Goal: Task Accomplishment & Management: Complete application form

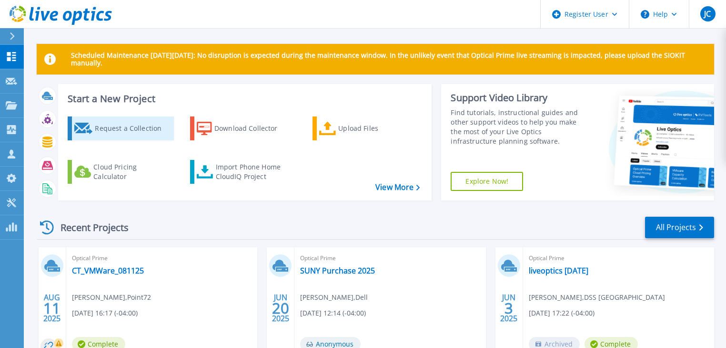
click at [97, 125] on div "Request a Collection" at bounding box center [133, 128] width 76 height 19
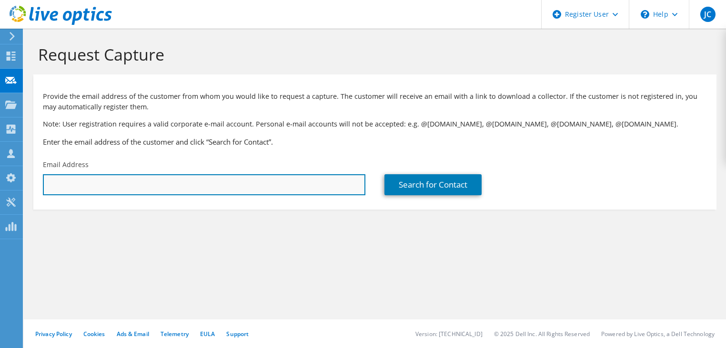
click at [113, 189] on input "text" at bounding box center [204, 184] width 323 height 21
paste input "michael.spigel@ct.gov"
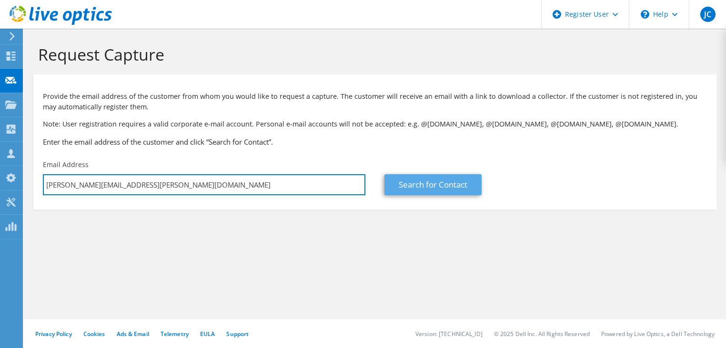
type input "michael.spigel@ct.gov"
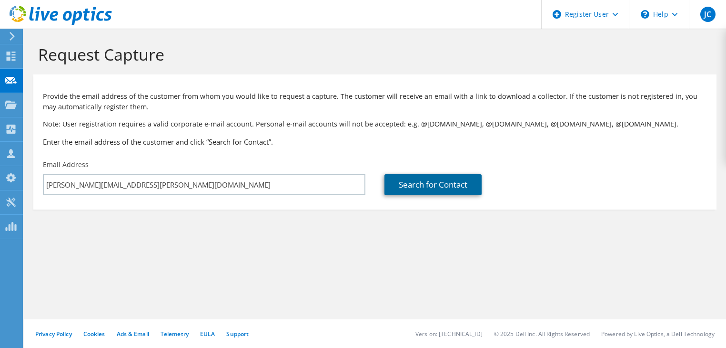
click at [428, 187] on link "Search for Contact" at bounding box center [433, 184] width 97 height 21
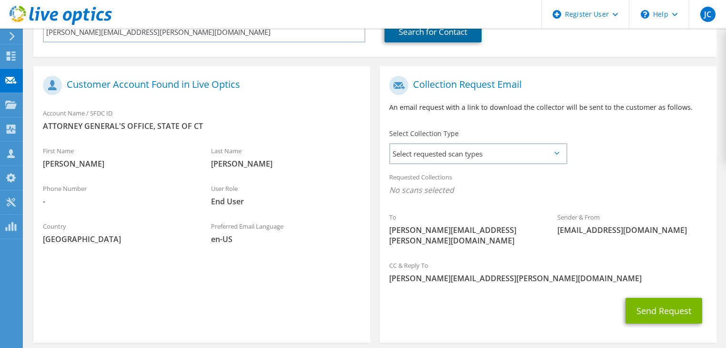
scroll to position [153, 0]
click at [410, 154] on span "Select requested scan types" at bounding box center [478, 152] width 176 height 19
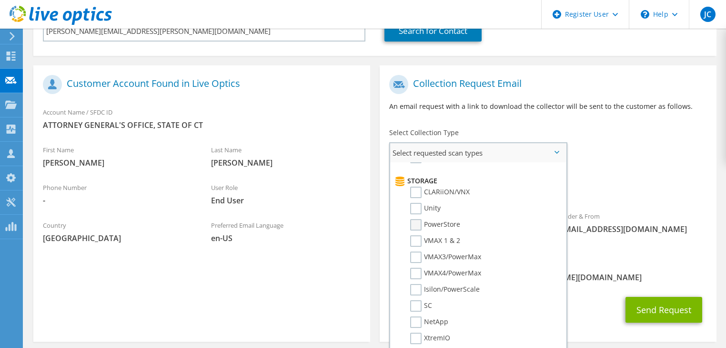
scroll to position [157, 0]
click at [415, 299] on label "SC" at bounding box center [421, 304] width 22 height 11
click at [0, 0] on input "SC" at bounding box center [0, 0] width 0 height 0
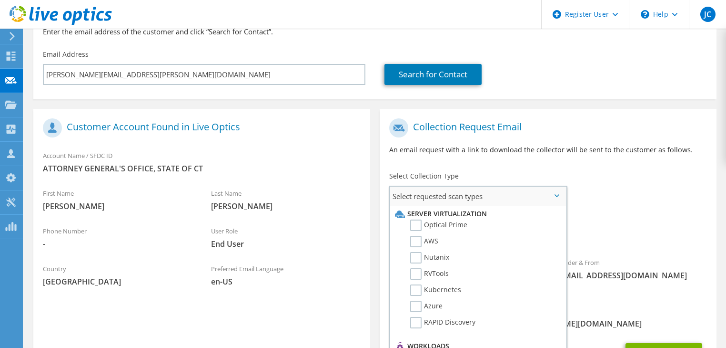
scroll to position [110, 0]
click at [416, 227] on label "Optical Prime" at bounding box center [438, 225] width 57 height 11
click at [0, 0] on input "Optical Prime" at bounding box center [0, 0] width 0 height 0
click at [627, 212] on div "Requested Collections No scans selected SC Optical Prime" at bounding box center [548, 229] width 337 height 38
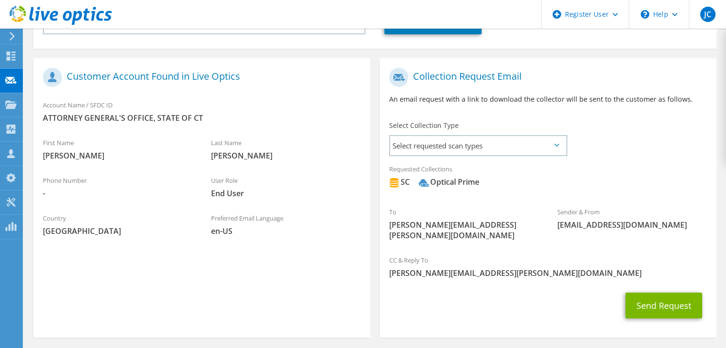
scroll to position [187, 0]
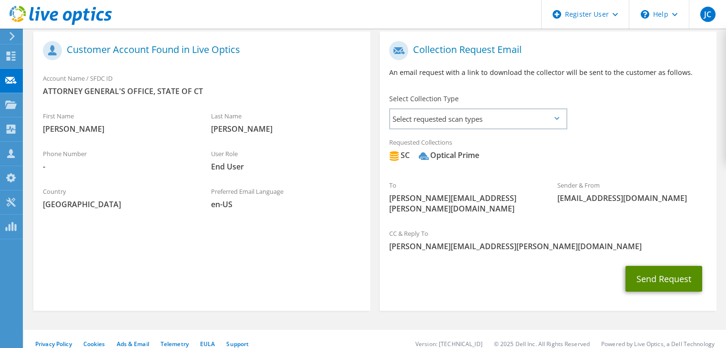
click at [664, 266] on button "Send Request" at bounding box center [664, 279] width 77 height 26
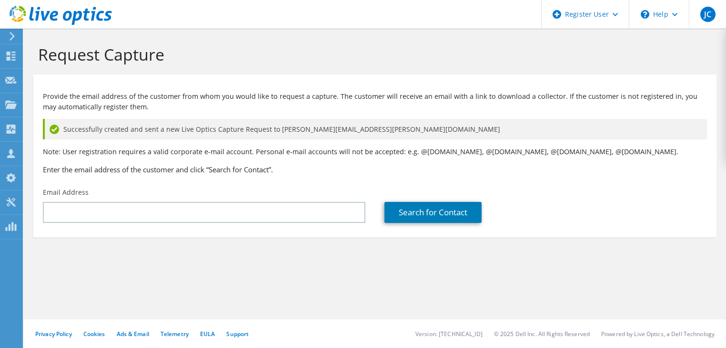
click at [198, 253] on section "Request Capture Provide the email address of the customer from whom you would l…" at bounding box center [375, 157] width 703 height 256
